Goal: Task Accomplishment & Management: Use online tool/utility

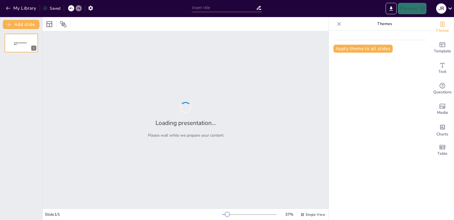
type input "Conexiones Digitales: Cómo las Redes Cambian Nuestras Vidas"
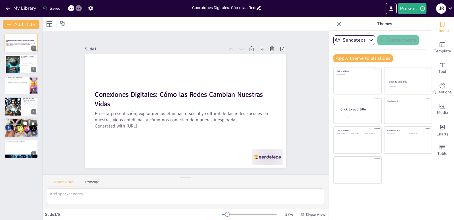
click at [18, 127] on div at bounding box center [21, 127] width 34 height 20
type textarea "El ciberacoso se ha convertido en un problema grave en la era digital. Afecta a…"
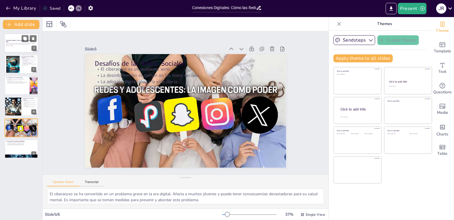
click at [20, 43] on p "En esta presentación, exploraremos el impacto social y cultural de las redes so…" at bounding box center [21, 44] width 31 height 2
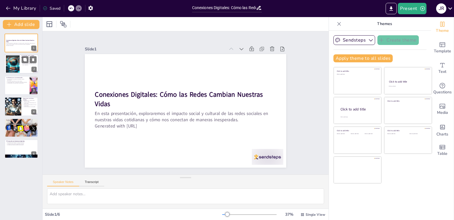
click at [16, 61] on div at bounding box center [12, 63] width 31 height 17
type textarea "La evolución de las redes sociales ha sido un fenómeno impresionante. Desde pla…"
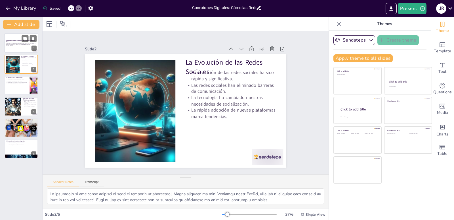
click at [21, 36] on div at bounding box center [21, 42] width 34 height 19
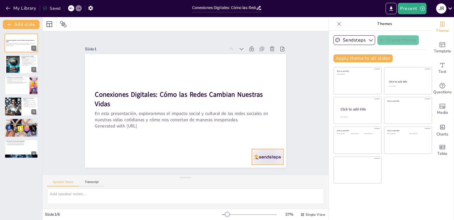
click at [261, 167] on div at bounding box center [247, 179] width 35 height 25
click at [262, 158] on icon at bounding box center [257, 162] width 9 height 9
click at [17, 66] on div at bounding box center [12, 63] width 31 height 17
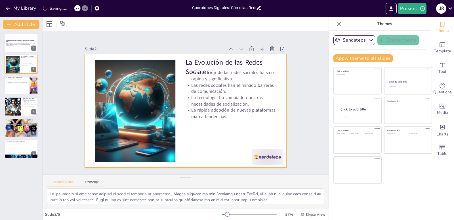
click at [261, 167] on div at bounding box center [247, 179] width 35 height 25
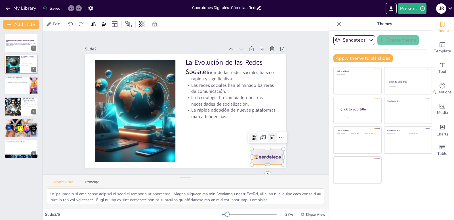
click at [268, 141] on div at bounding box center [268, 146] width 10 height 10
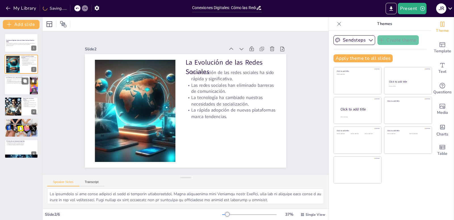
click at [18, 86] on div at bounding box center [21, 85] width 34 height 19
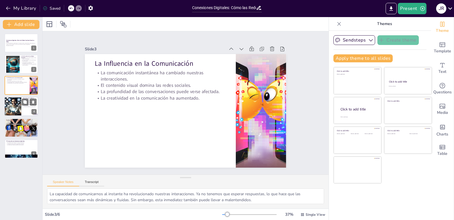
click at [11, 103] on div at bounding box center [13, 106] width 32 height 19
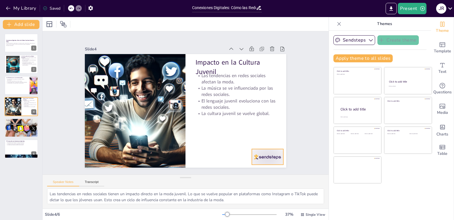
click at [254, 167] on div at bounding box center [247, 179] width 35 height 25
click at [262, 158] on icon at bounding box center [257, 162] width 9 height 9
click at [14, 122] on p "La adicción digital afecta la vida diaria." at bounding box center [21, 122] width 31 height 1
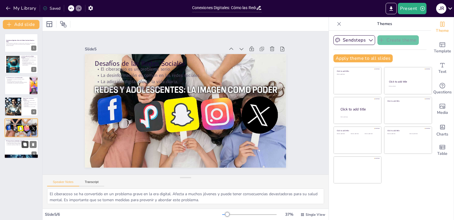
click at [25, 146] on icon at bounding box center [24, 143] width 3 height 3
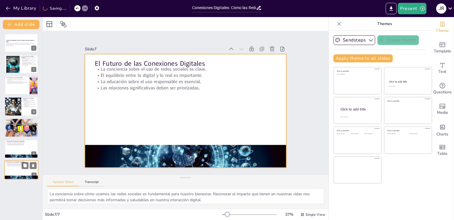
click at [24, 173] on div at bounding box center [21, 169] width 34 height 19
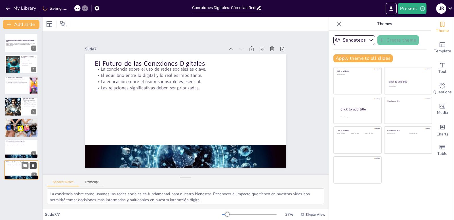
click at [34, 168] on button at bounding box center [33, 165] width 7 height 7
click at [18, 128] on div at bounding box center [21, 127] width 34 height 20
type textarea "El ciberacoso se ha convertido en un problema grave en la era digital. Afecta a…"
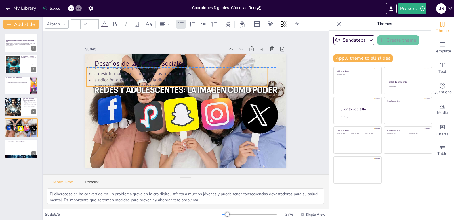
drag, startPoint x: 160, startPoint y: 79, endPoint x: 171, endPoint y: 76, distance: 11.1
click at [171, 76] on p "La adicción digital afecta la vida diaria." at bounding box center [182, 79] width 179 height 44
click at [192, 56] on icon at bounding box center [195, 56] width 7 height 7
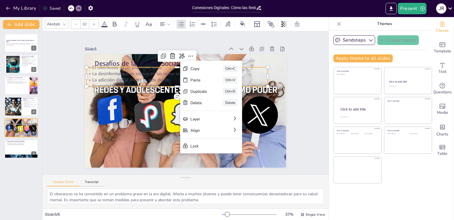
click at [145, 76] on p "La adicción digital afecta la vida diaria." at bounding box center [182, 79] width 179 height 44
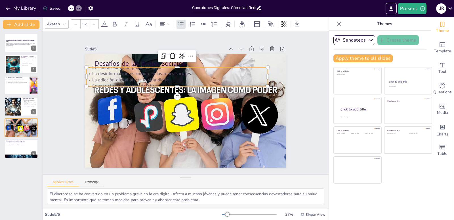
click at [164, 79] on p "La adicción digital afecta la vida diaria." at bounding box center [182, 79] width 179 height 44
click at [164, 78] on p "La adicción digital afecta la vida diaria." at bounding box center [184, 78] width 174 height 62
click at [164, 78] on p "La adicción digital afecta la vida diaria." at bounding box center [182, 79] width 179 height 44
click at [155, 84] on div at bounding box center [180, 87] width 178 height 42
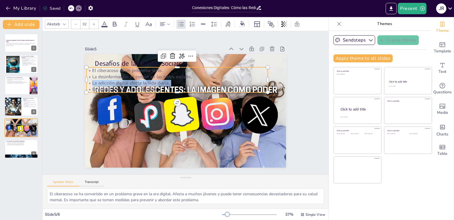
click at [155, 84] on p "Es crucial abordar estos desafíos." at bounding box center [180, 88] width 179 height 44
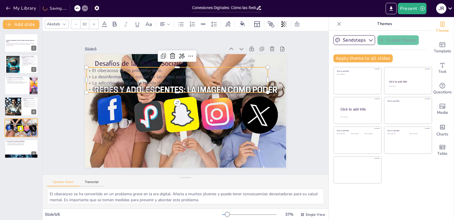
click at [158, 87] on p "Es crucial abordar estos desafíos." at bounding box center [178, 88] width 181 height 25
click at [156, 86] on p "Es crucial abordar estos desafíos" at bounding box center [180, 88] width 179 height 44
click at [155, 85] on p "Es crucial abordar estos desafíos" at bounding box center [180, 88] width 179 height 44
click at [155, 85] on p "Es crucial abordar estos desafíos" at bounding box center [178, 88] width 181 height 25
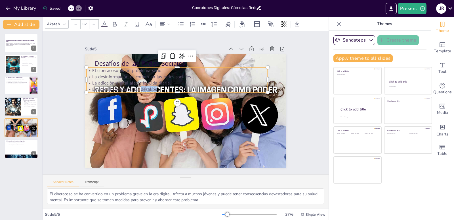
click at [155, 85] on p "Es crucial abordar estos desafíos" at bounding box center [178, 88] width 181 height 25
click at [155, 85] on p "Es crucial abordar estos desafíos" at bounding box center [185, 87] width 160 height 96
click at [155, 85] on p "Es crucial abordar estos desafíos" at bounding box center [178, 88] width 181 height 25
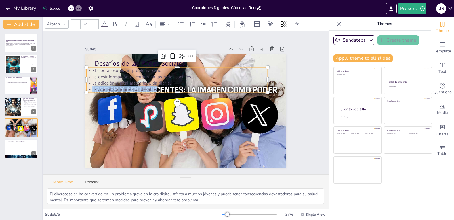
click at [155, 85] on p "Es crucial abordar estos desafíos" at bounding box center [178, 88] width 181 height 25
click at [155, 85] on p "Es crucial abordar estos desafíos" at bounding box center [180, 88] width 179 height 44
click at [155, 85] on p "Es crucial abordar estos desafíos" at bounding box center [178, 88] width 181 height 25
click at [155, 85] on p "Es crucial abordar estos desafíos" at bounding box center [180, 88] width 179 height 44
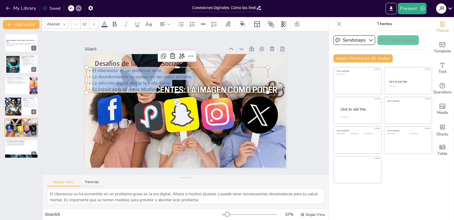
drag, startPoint x: 87, startPoint y: 68, endPoint x: 157, endPoint y: 89, distance: 72.7
click at [157, 89] on div "El ciberacoso es un problema serio. La desinformación es común en las redes soc…" at bounding box center [179, 79] width 183 height 44
click at [107, 27] on span at bounding box center [104, 26] width 6 height 1
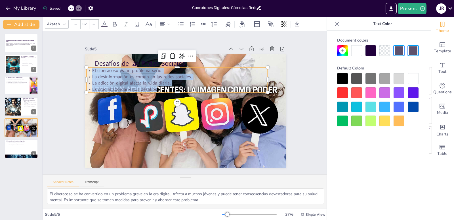
click at [413, 78] on div at bounding box center [413, 78] width 11 height 11
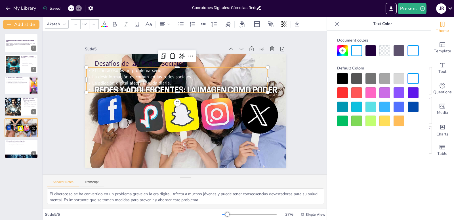
click at [413, 79] on div at bounding box center [413, 78] width 11 height 11
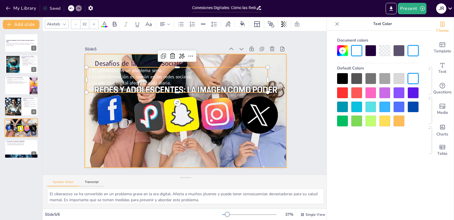
click at [225, 141] on div at bounding box center [179, 107] width 215 height 233
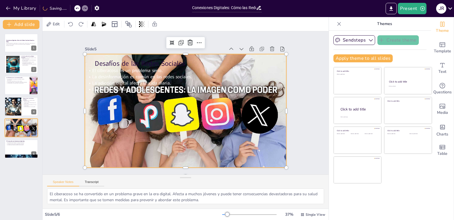
click at [219, 35] on div "Slide 1 Conexiones Digitales: Cómo las Redes Cambian Nuestras Vidas En esta pre…" at bounding box center [186, 102] width 310 height 199
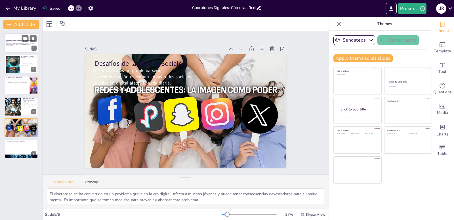
click at [17, 40] on strong "Conexiones Digitales: Cómo las Redes Cambian Nuestras Vidas" at bounding box center [20, 40] width 28 height 3
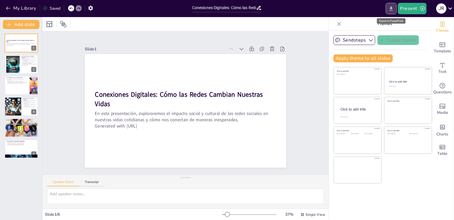
click at [394, 8] on icon "Export to PowerPoint" at bounding box center [391, 9] width 6 height 6
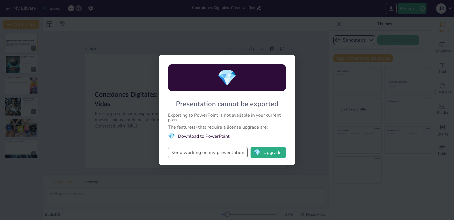
click at [221, 152] on button "Keep working on my presentation" at bounding box center [208, 152] width 80 height 11
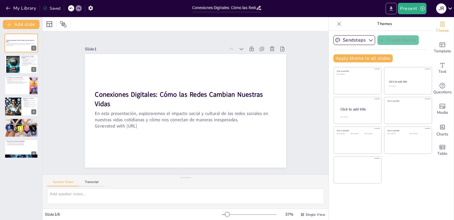
click at [392, 12] on button "Export to PowerPoint" at bounding box center [391, 8] width 11 height 11
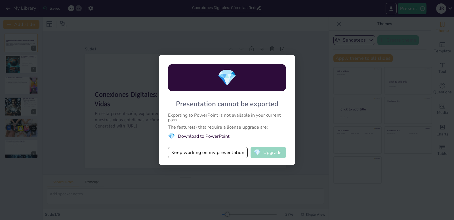
click at [260, 150] on span "💎" at bounding box center [257, 152] width 7 height 6
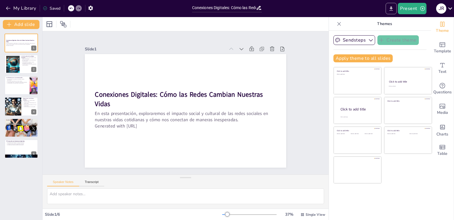
click at [389, 12] on button "Export to PowerPoint" at bounding box center [391, 8] width 11 height 11
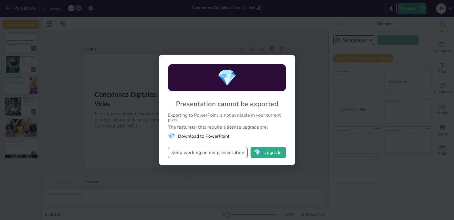
click at [199, 151] on button "Keep working on my presentation" at bounding box center [208, 152] width 80 height 11
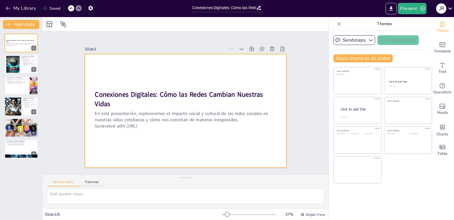
click at [199, 151] on div at bounding box center [185, 111] width 212 height 134
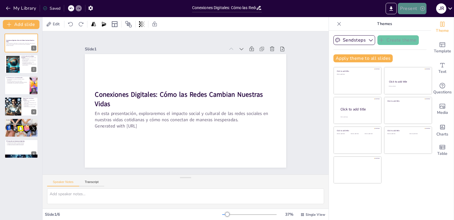
click at [423, 10] on icon "button" at bounding box center [423, 9] width 6 height 6
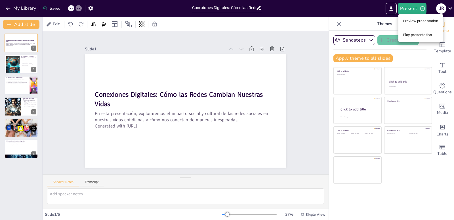
click at [369, 3] on div at bounding box center [227, 110] width 454 height 220
click at [453, 9] on icon at bounding box center [451, 9] width 8 height 8
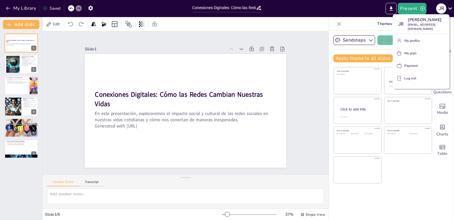
click at [288, 18] on div at bounding box center [227, 110] width 454 height 220
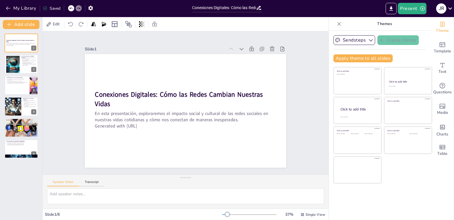
click at [54, 10] on div "Saved" at bounding box center [52, 8] width 18 height 5
click at [89, 9] on icon "button" at bounding box center [91, 8] width 6 height 6
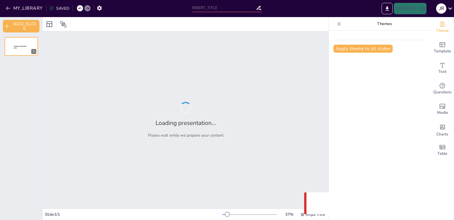
type input "Conexiones Digitales: Cómo las Redes Cambian Nuestras Vidas"
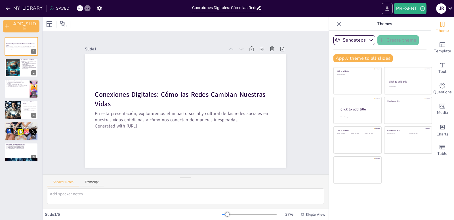
click at [383, 6] on button "EXPORT_TO_POWERPOINT" at bounding box center [387, 8] width 11 height 11
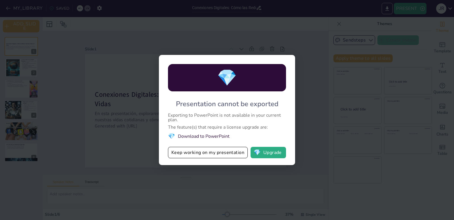
click at [316, 115] on div "💎 Presentation cannot be exported Exporting to PowerPoint is not available in y…" at bounding box center [227, 110] width 454 height 220
click at [219, 156] on button "Keep working on my presentation" at bounding box center [208, 152] width 80 height 11
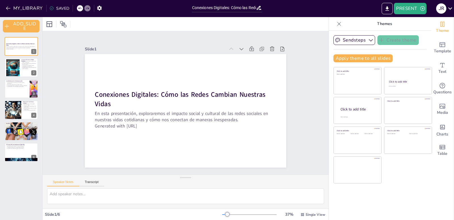
click at [337, 25] on icon at bounding box center [340, 24] width 6 height 6
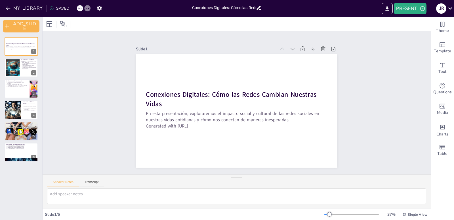
click at [58, 7] on div "SAVED" at bounding box center [59, 8] width 20 height 5
click at [100, 10] on icon "button" at bounding box center [100, 8] width 6 height 6
click at [99, 10] on icon "button" at bounding box center [100, 8] width 6 height 6
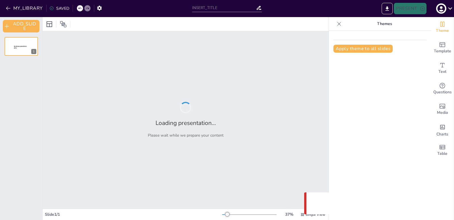
type input "Conexiones Digitales: Cómo las Redes Cambian Nuestras Vidas"
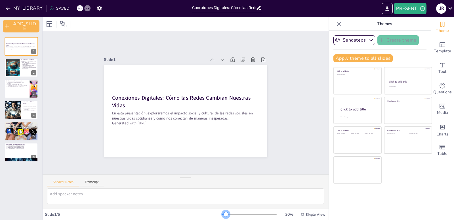
drag, startPoint x: 225, startPoint y: 213, endPoint x: 222, endPoint y: 217, distance: 4.3
click at [222, 217] on div "30 % Single View" at bounding box center [274, 214] width 104 height 9
